Goal: Use online tool/utility

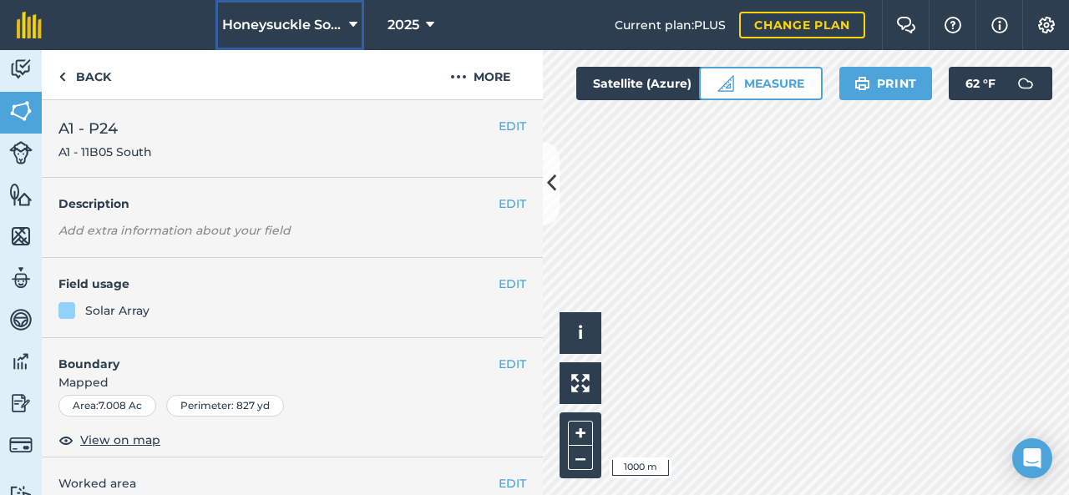
click at [341, 28] on button "Honeysuckle Solar" at bounding box center [289, 25] width 149 height 50
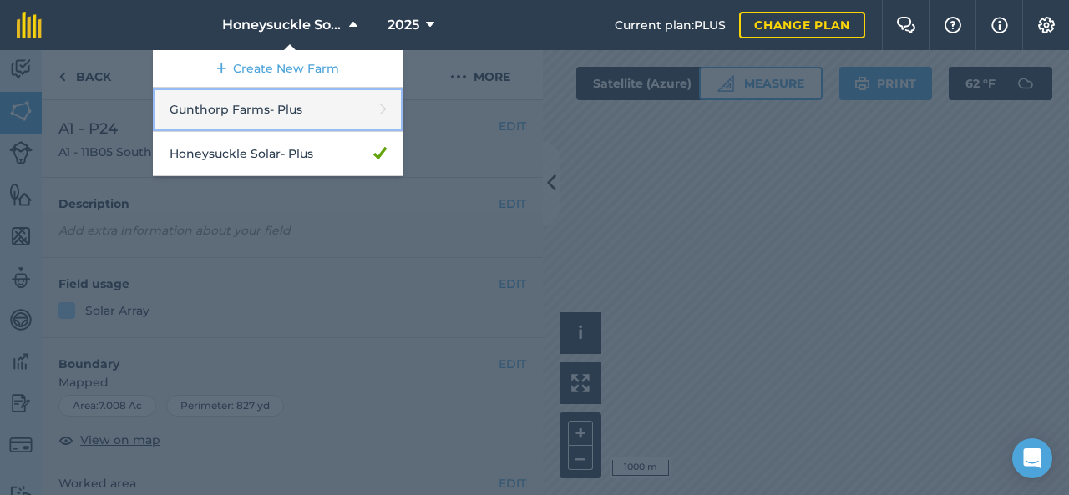
click at [314, 114] on link "Gunthorp Farms - Plus" at bounding box center [278, 110] width 250 height 44
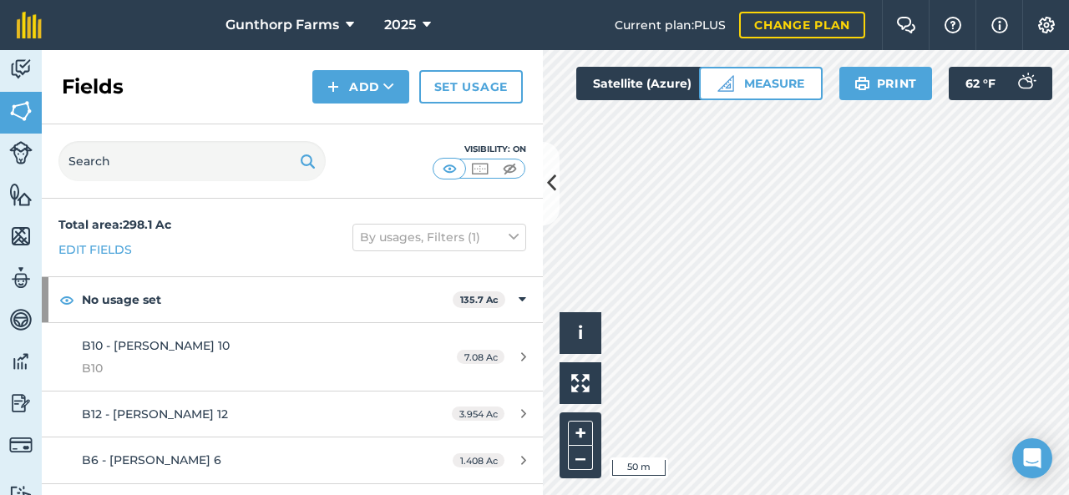
click at [856, 72] on div "Hello i © 2025 TomTom, Microsoft 50 m + – Satellite (Azure) Measure Print 62 ° F" at bounding box center [806, 272] width 526 height 445
click at [765, 79] on div "Hello i © 2025 TomTom, Microsoft 50 m + – Satellite (Azure) Measure Print 62 ° F" at bounding box center [806, 272] width 526 height 445
click at [552, 178] on icon at bounding box center [551, 183] width 9 height 29
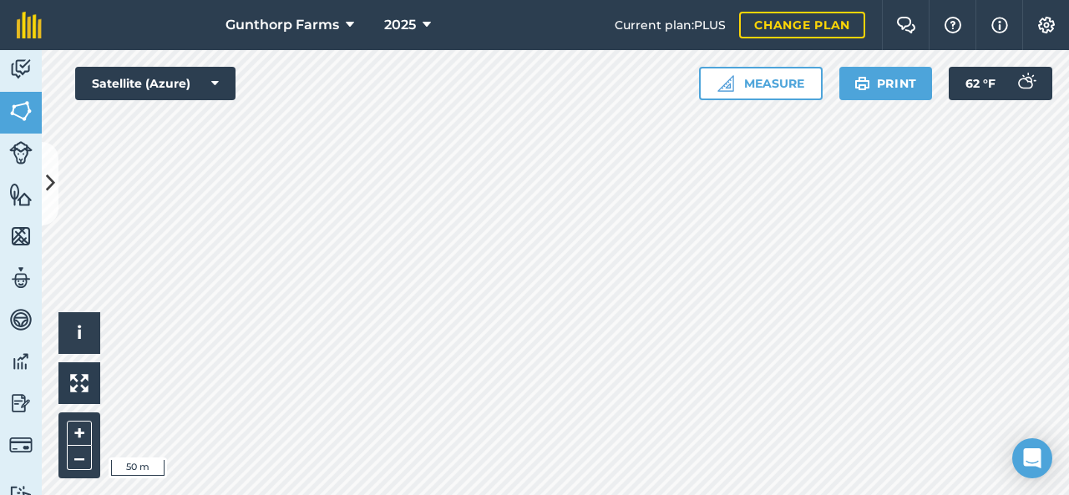
click at [575, 494] on html "Gunthorp Farms 2025 Current plan : PLUS Change plan Farm Chat Help Info Setting…" at bounding box center [534, 247] width 1069 height 495
click at [50, 186] on icon at bounding box center [50, 183] width 9 height 29
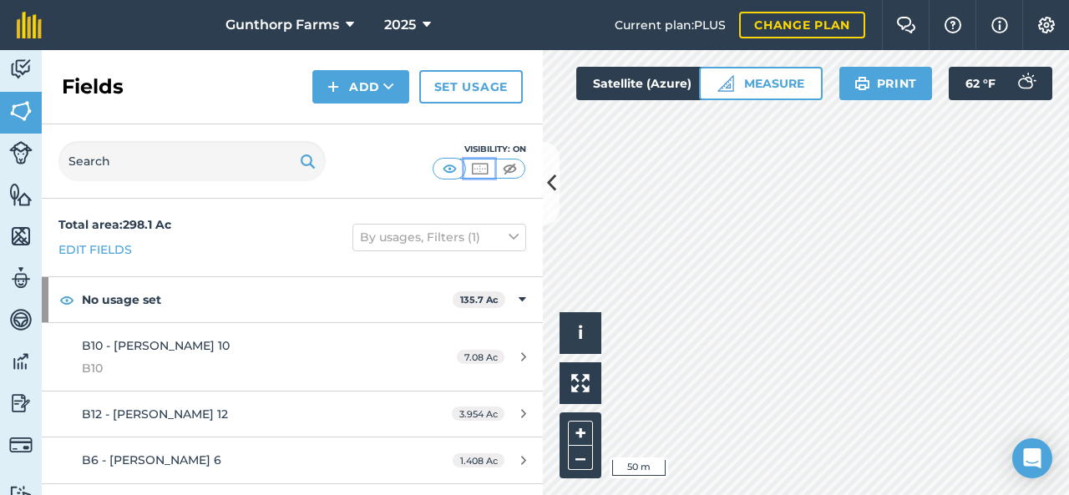
click at [487, 169] on img at bounding box center [479, 168] width 21 height 17
click at [510, 163] on img at bounding box center [509, 168] width 21 height 17
click at [543, 180] on button at bounding box center [551, 183] width 17 height 83
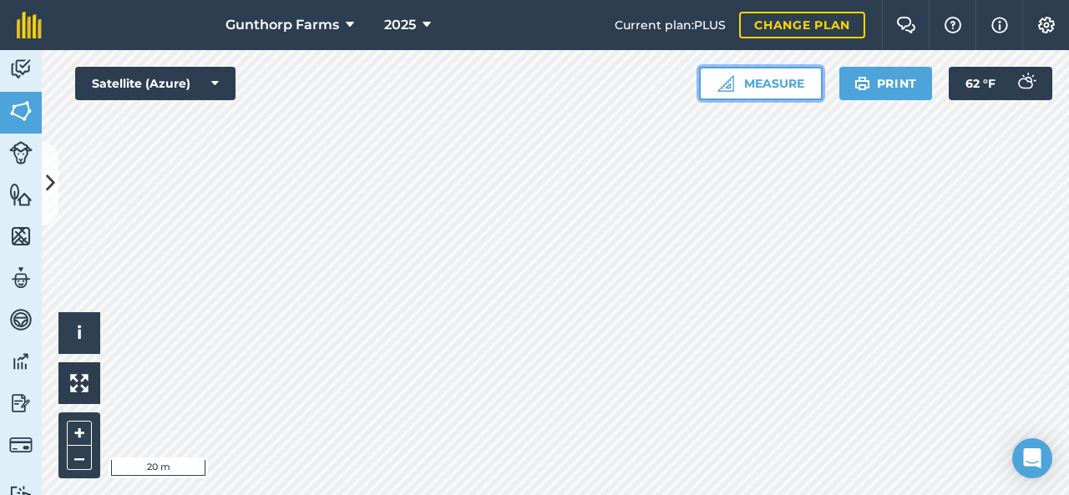
click at [780, 86] on button "Measure" at bounding box center [761, 83] width 124 height 33
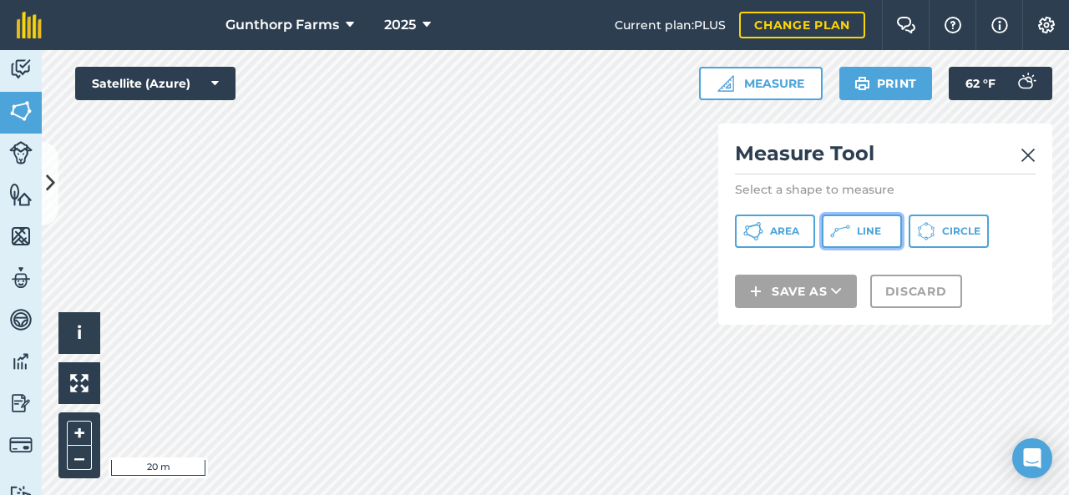
click at [857, 225] on span "Line" at bounding box center [869, 231] width 24 height 13
click at [1029, 153] on img at bounding box center [1027, 155] width 15 height 20
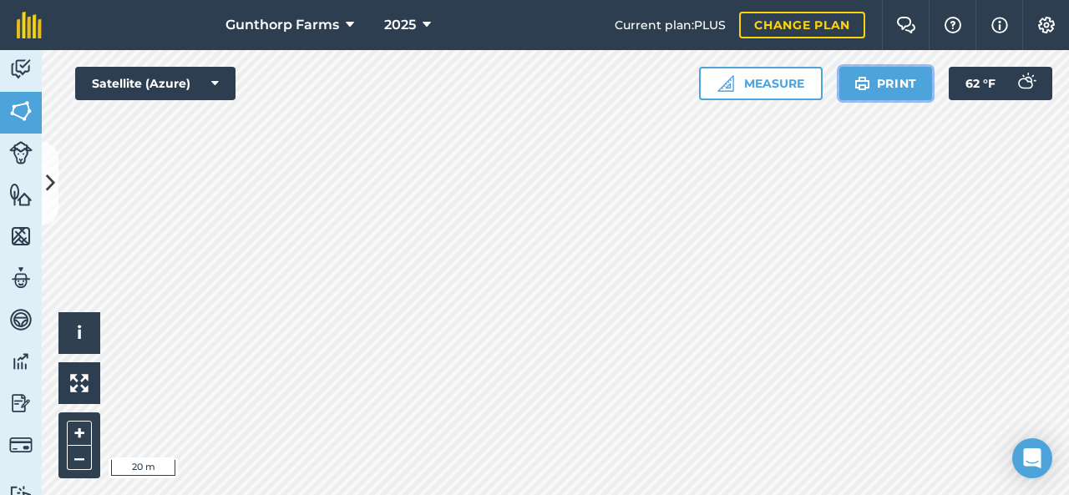
click at [895, 83] on button "Print" at bounding box center [886, 83] width 94 height 33
click at [51, 195] on icon at bounding box center [50, 183] width 9 height 29
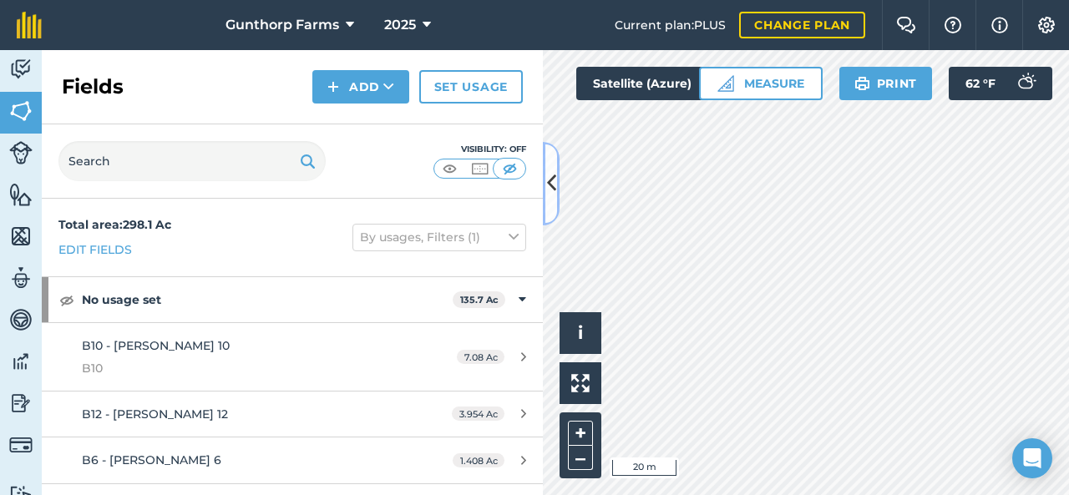
click at [555, 168] on button at bounding box center [551, 183] width 17 height 83
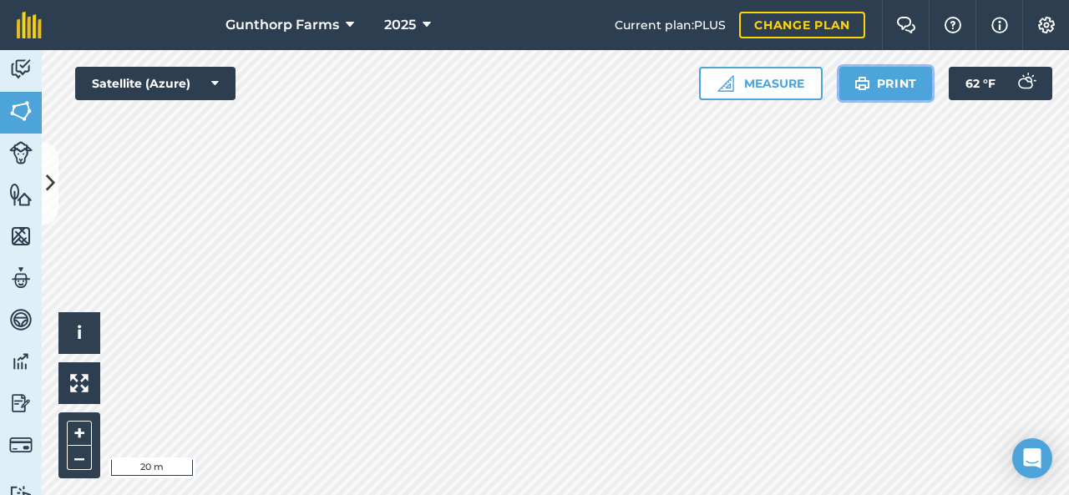
click at [872, 91] on button "Print" at bounding box center [886, 83] width 94 height 33
click at [1060, 34] on button "Settings" at bounding box center [1045, 25] width 47 height 50
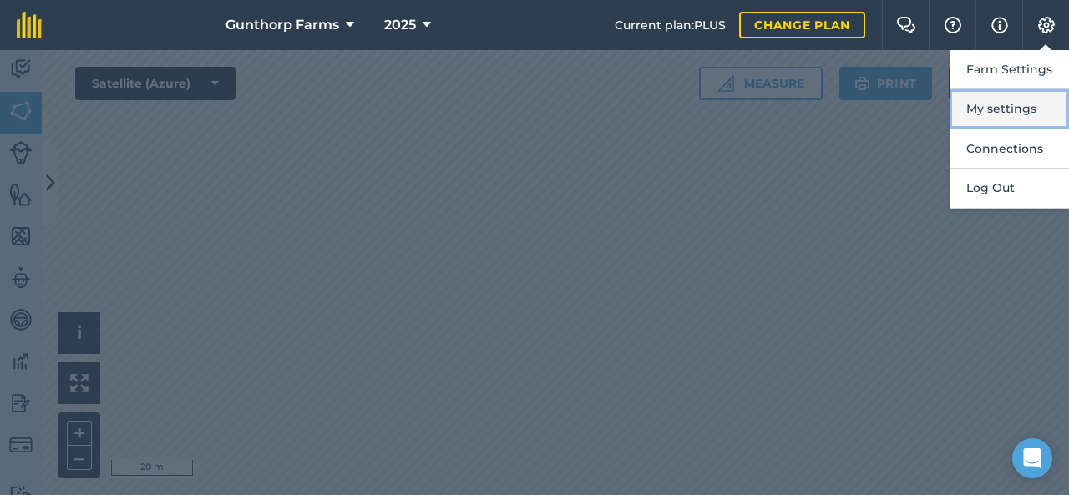
click at [1013, 113] on button "My settings" at bounding box center [1008, 108] width 119 height 39
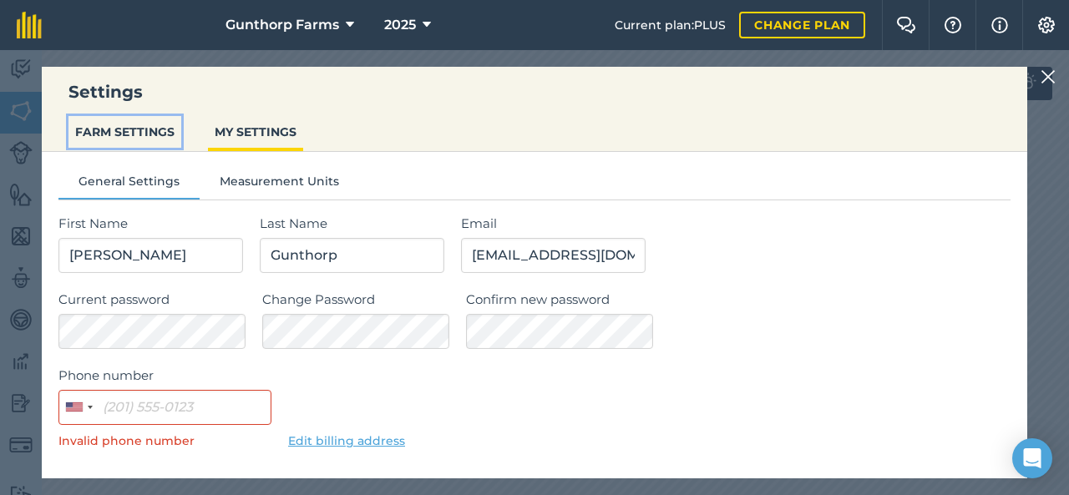
click at [167, 131] on button "FARM SETTINGS" at bounding box center [124, 132] width 113 height 32
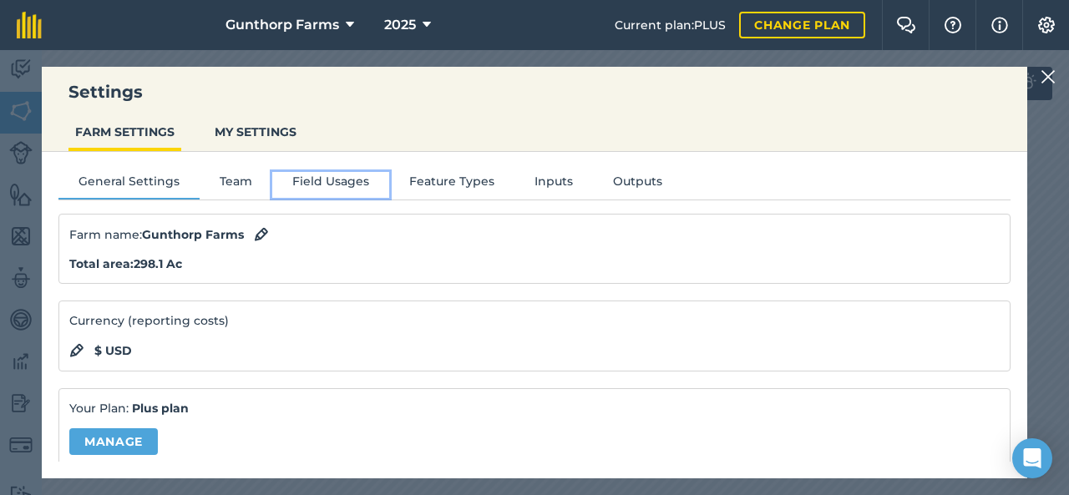
click at [321, 175] on button "Field Usages" at bounding box center [330, 184] width 117 height 25
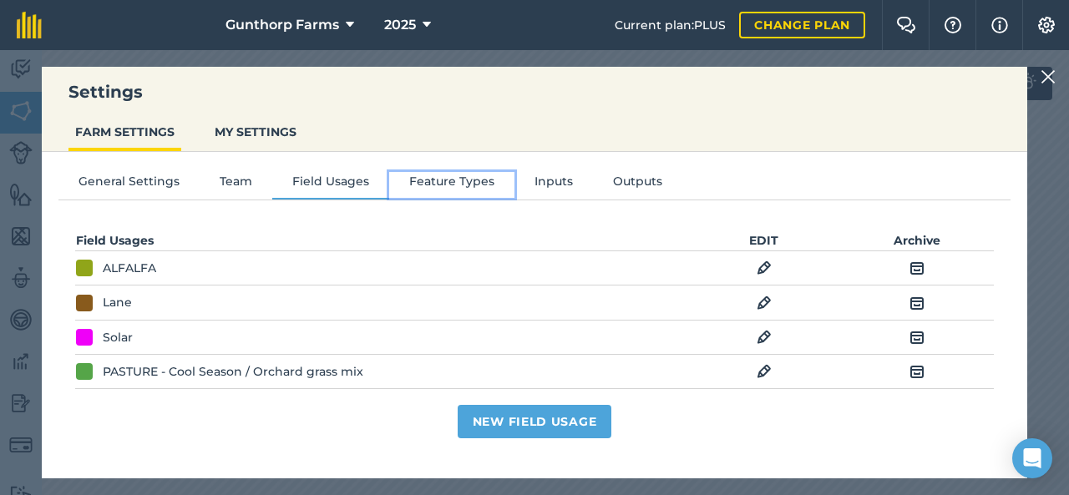
click at [435, 176] on button "Feature Types" at bounding box center [451, 184] width 125 height 25
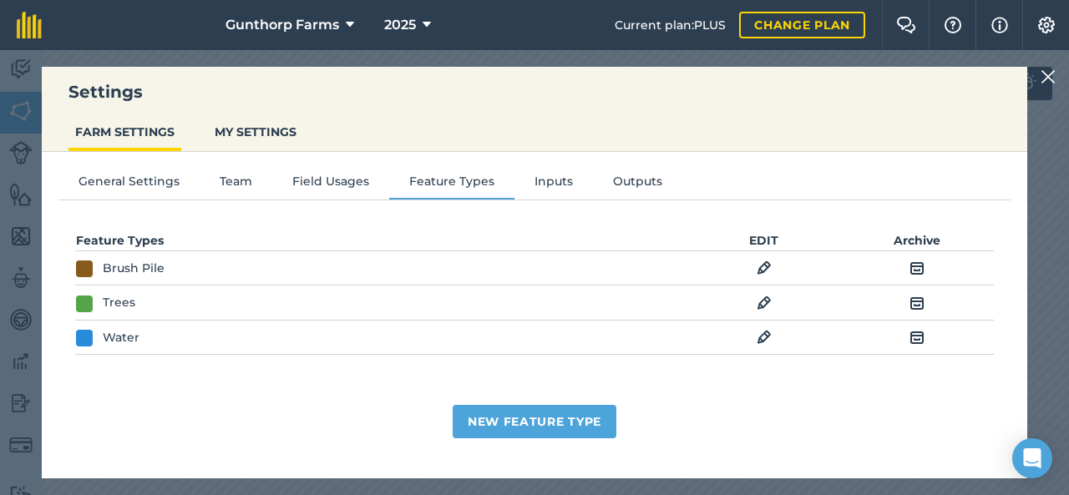
click at [1048, 84] on img at bounding box center [1047, 77] width 15 height 20
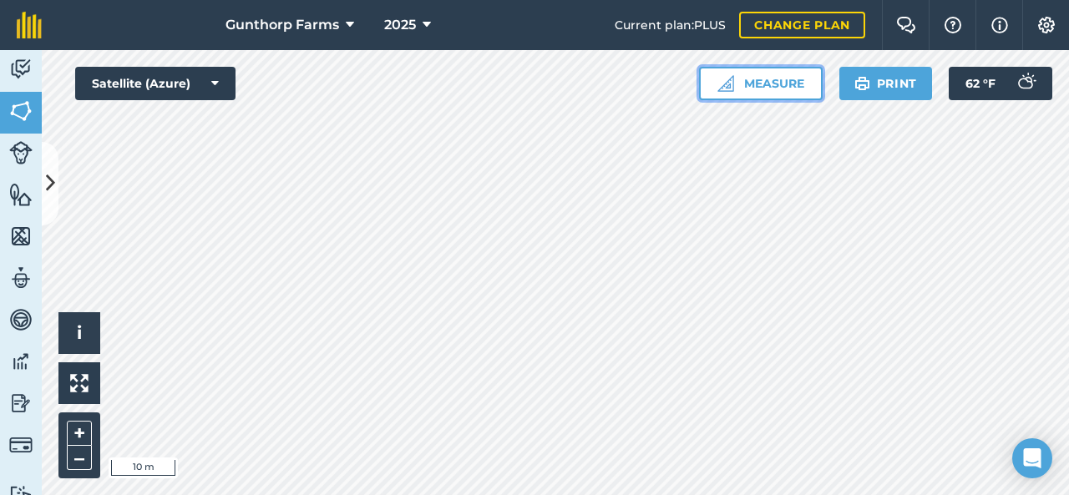
click at [745, 87] on button "Measure" at bounding box center [761, 83] width 124 height 33
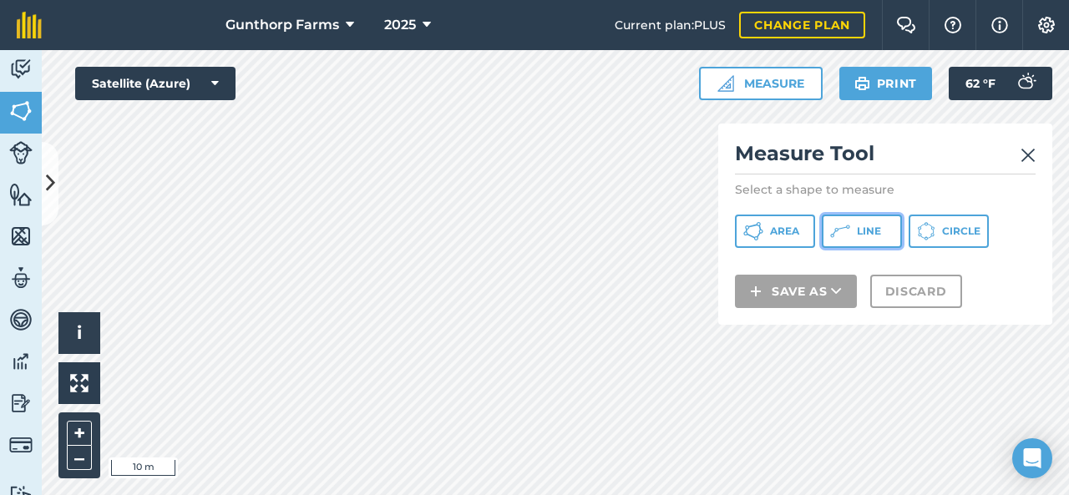
click at [843, 229] on icon at bounding box center [840, 231] width 20 height 20
click at [1023, 149] on img at bounding box center [1027, 155] width 15 height 20
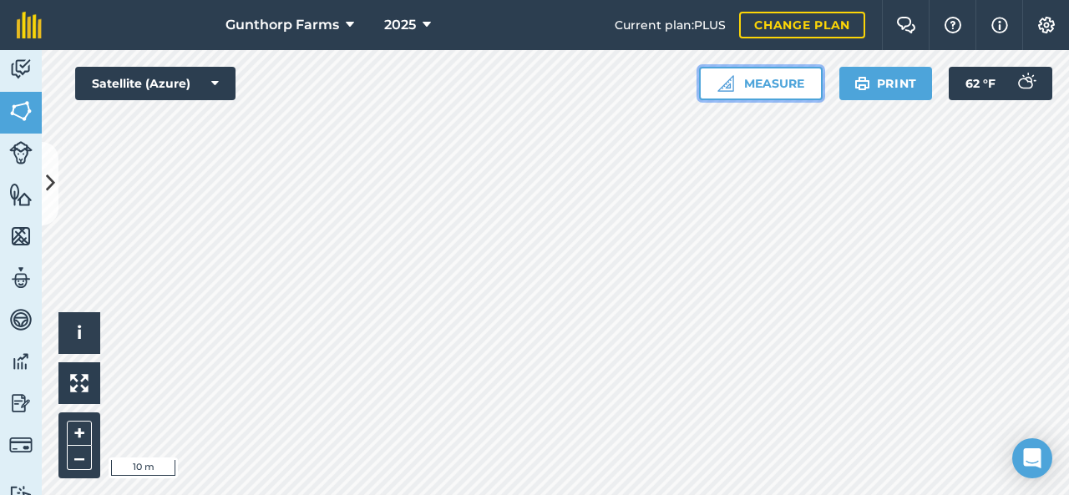
click at [777, 90] on button "Measure" at bounding box center [761, 83] width 124 height 33
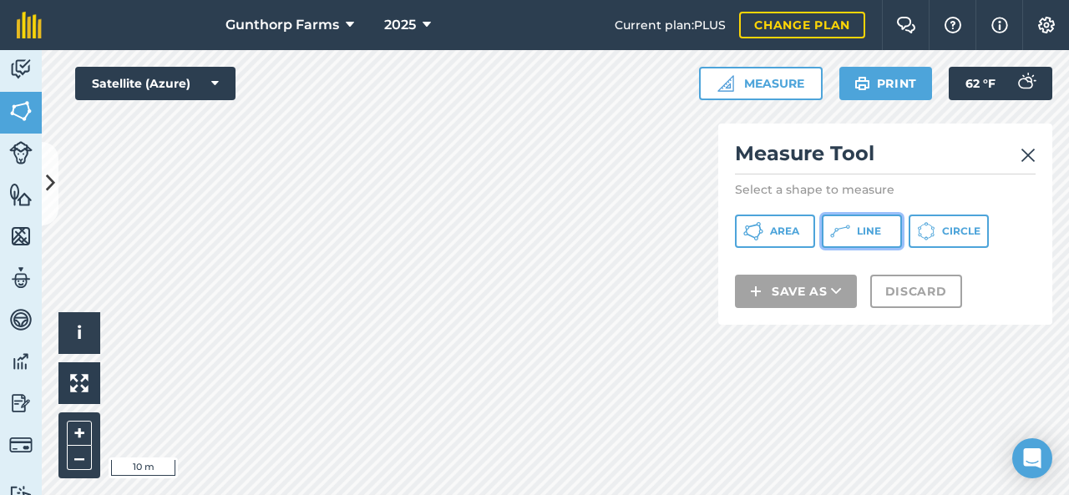
click at [853, 234] on button "Line" at bounding box center [862, 231] width 80 height 33
